Goal: Navigation & Orientation: Find specific page/section

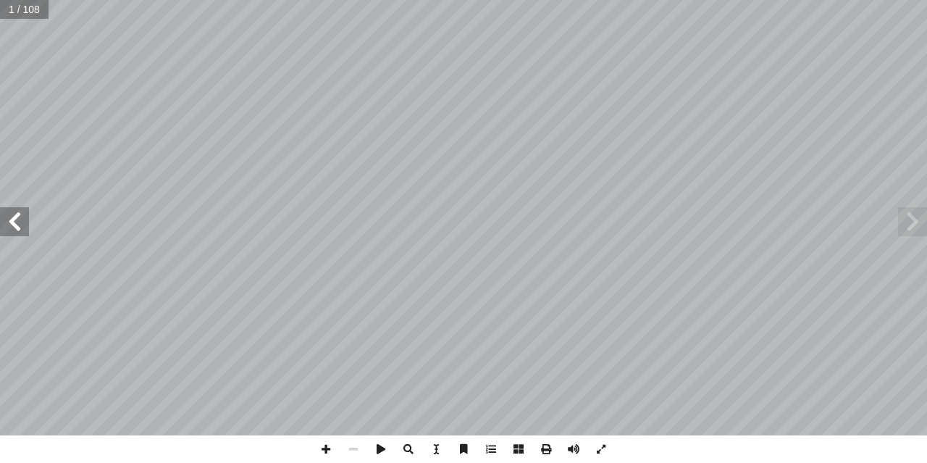
click at [7, 208] on span at bounding box center [14, 221] width 29 height 29
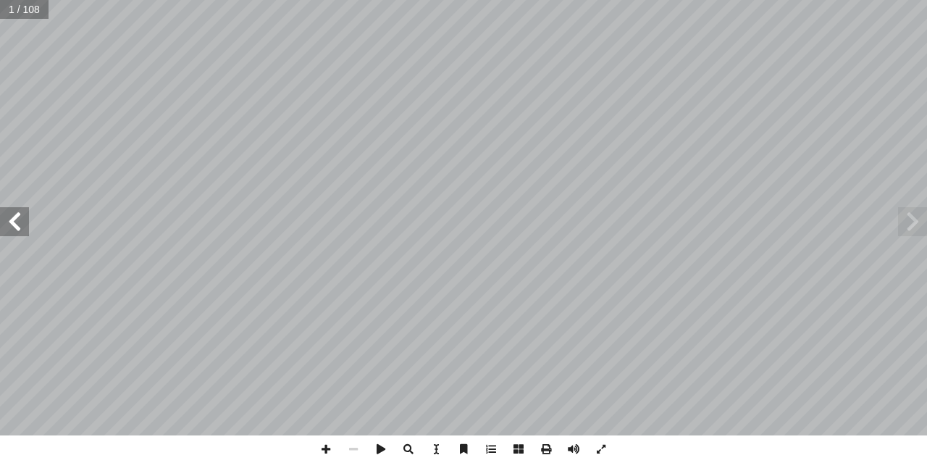
click at [7, 208] on span at bounding box center [14, 221] width 29 height 29
click at [7, 207] on span at bounding box center [14, 221] width 29 height 29
click at [10, 214] on span at bounding box center [14, 221] width 29 height 29
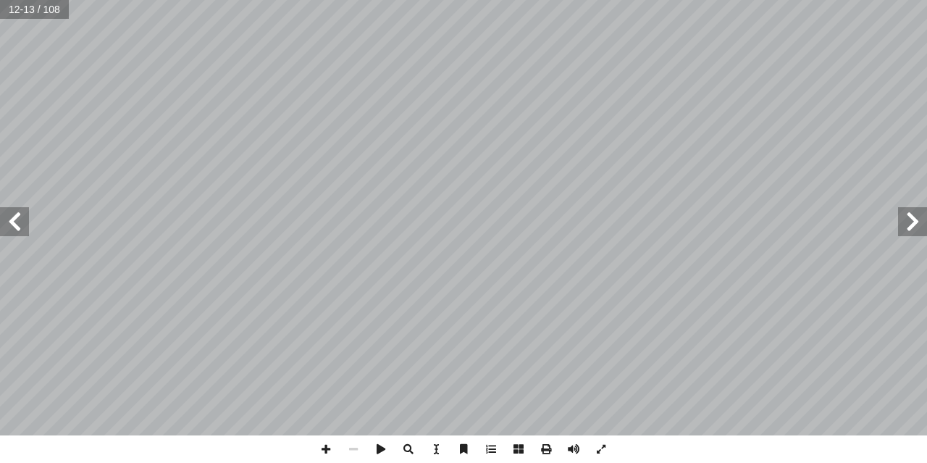
click at [7, 214] on span at bounding box center [14, 221] width 29 height 29
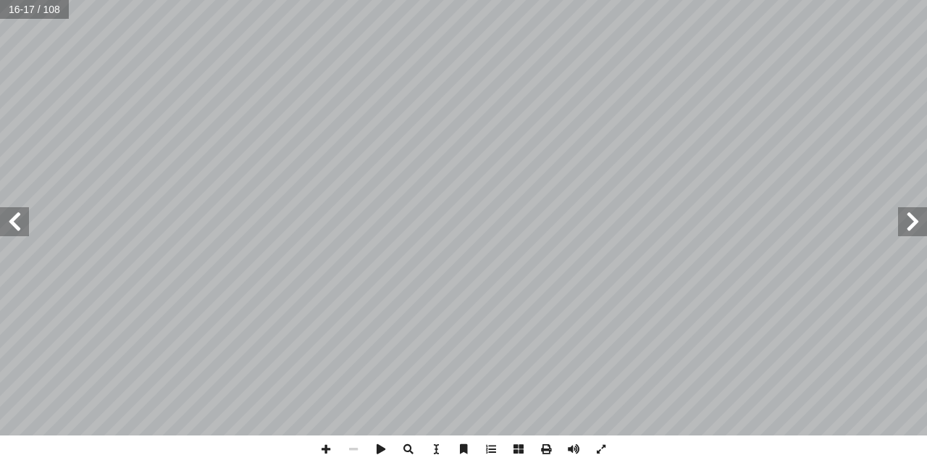
click at [7, 214] on span at bounding box center [14, 221] width 29 height 29
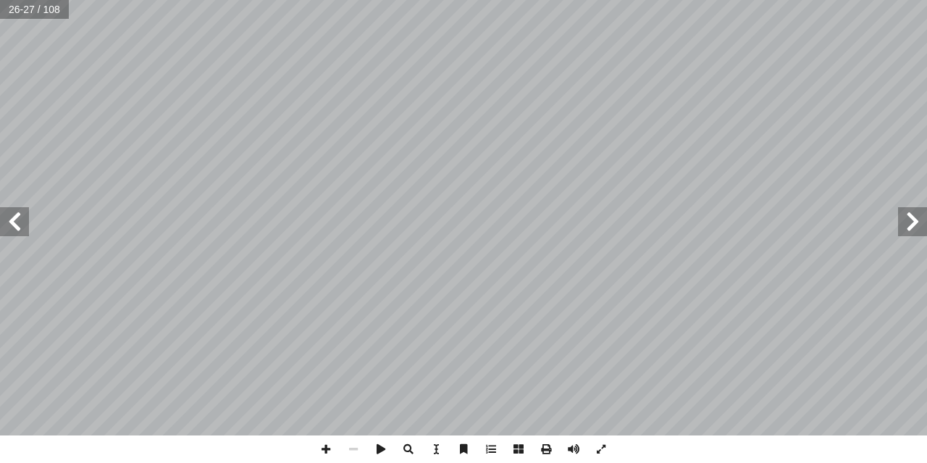
click at [7, 214] on span at bounding box center [14, 221] width 29 height 29
click at [15, 217] on span at bounding box center [14, 221] width 29 height 29
click at [16, 217] on span at bounding box center [14, 221] width 29 height 29
drag, startPoint x: 327, startPoint y: 452, endPoint x: 335, endPoint y: 453, distance: 8.0
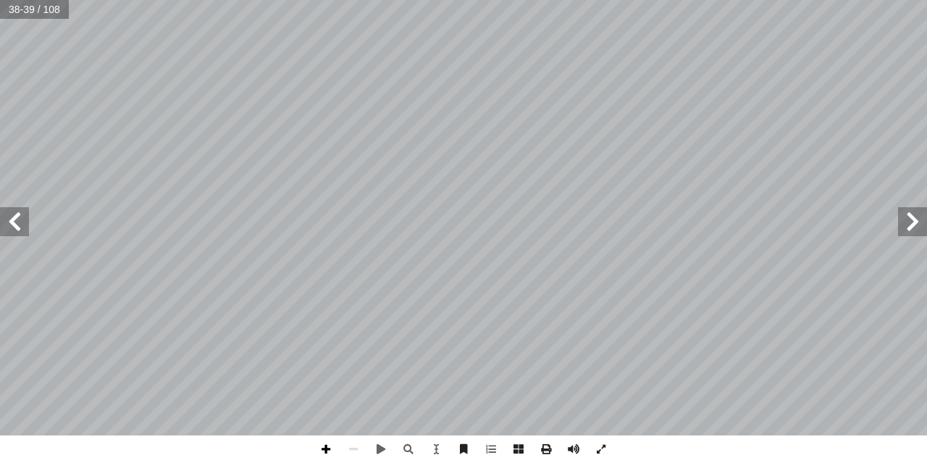
click at [327, 453] on span at bounding box center [326, 449] width 28 height 28
